Goal: Navigation & Orientation: Find specific page/section

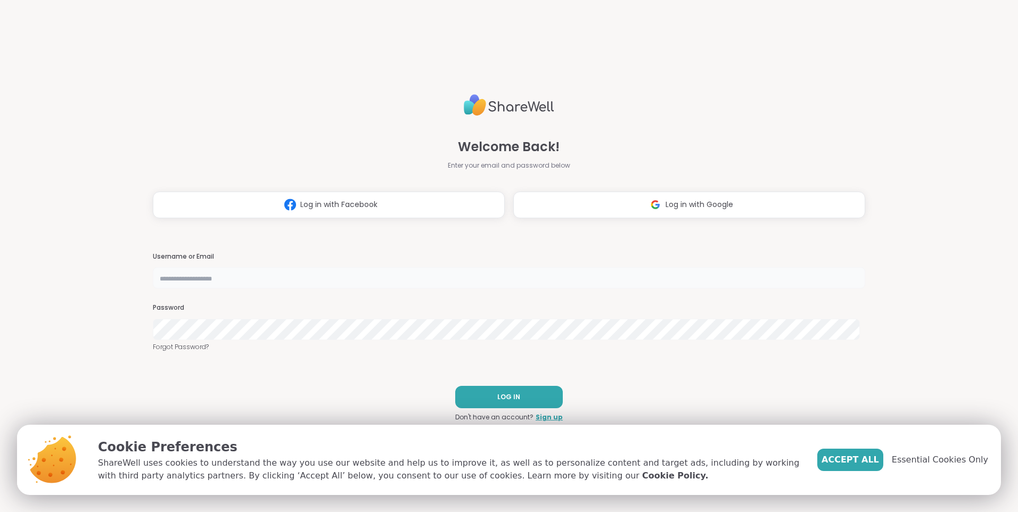
click at [337, 281] on input "text" at bounding box center [509, 277] width 712 height 21
type input "**********"
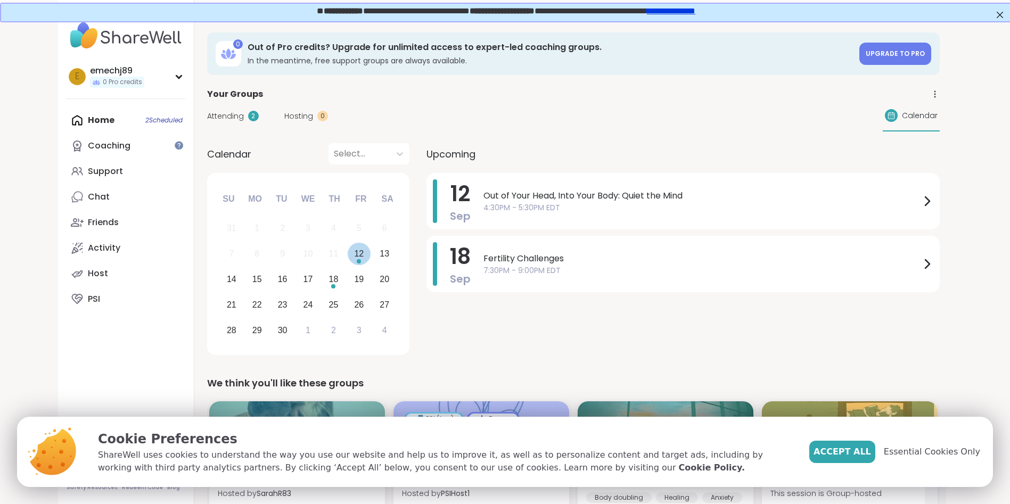
click at [365, 251] on div "12" at bounding box center [359, 254] width 23 height 23
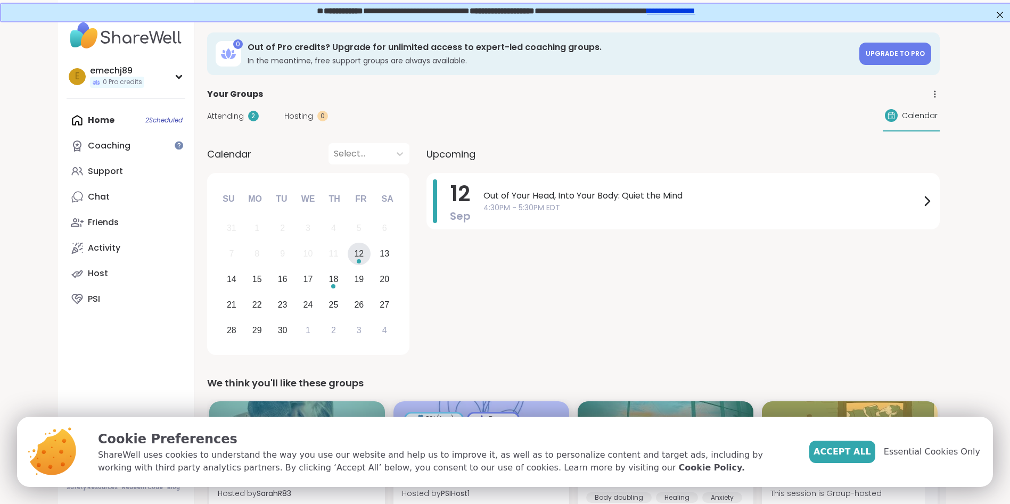
click at [365, 251] on div "12" at bounding box center [359, 254] width 23 height 23
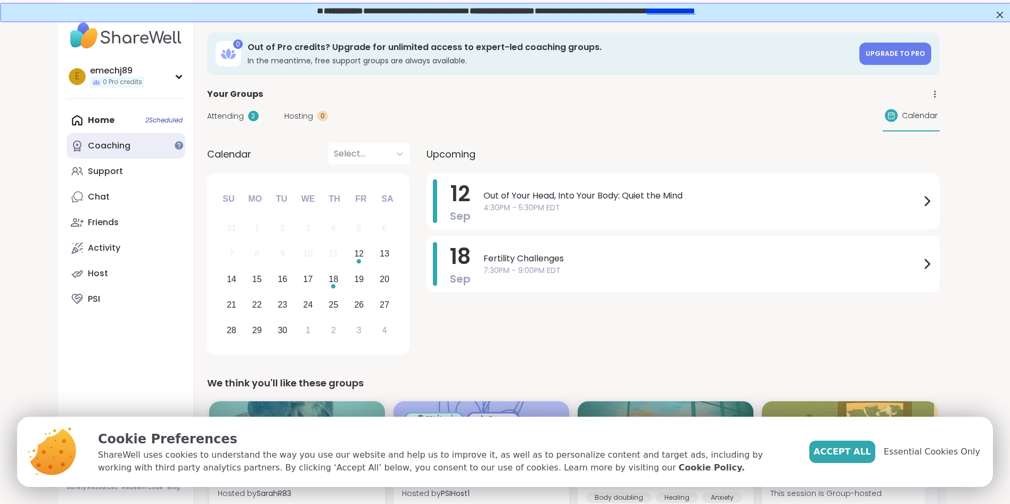
click at [118, 142] on div "Coaching" at bounding box center [109, 146] width 43 height 12
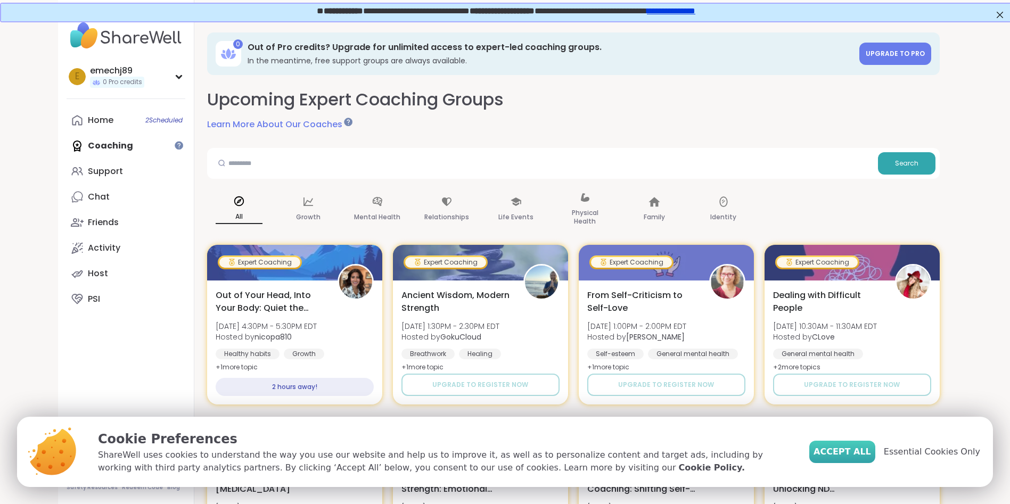
click at [851, 450] on span "Accept All" at bounding box center [843, 452] width 58 height 13
